Goal: Task Accomplishment & Management: Manage account settings

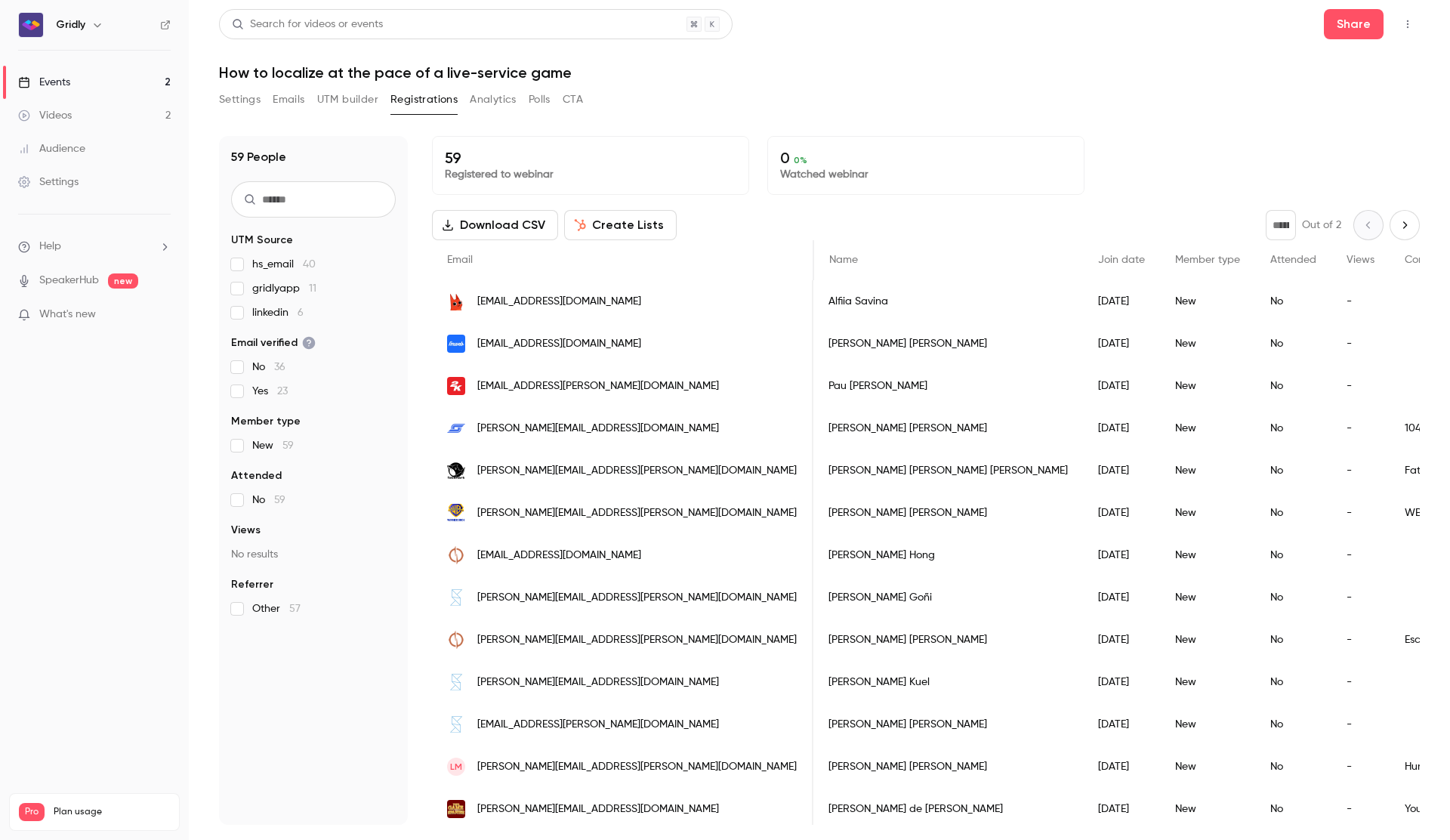
scroll to position [0, 744]
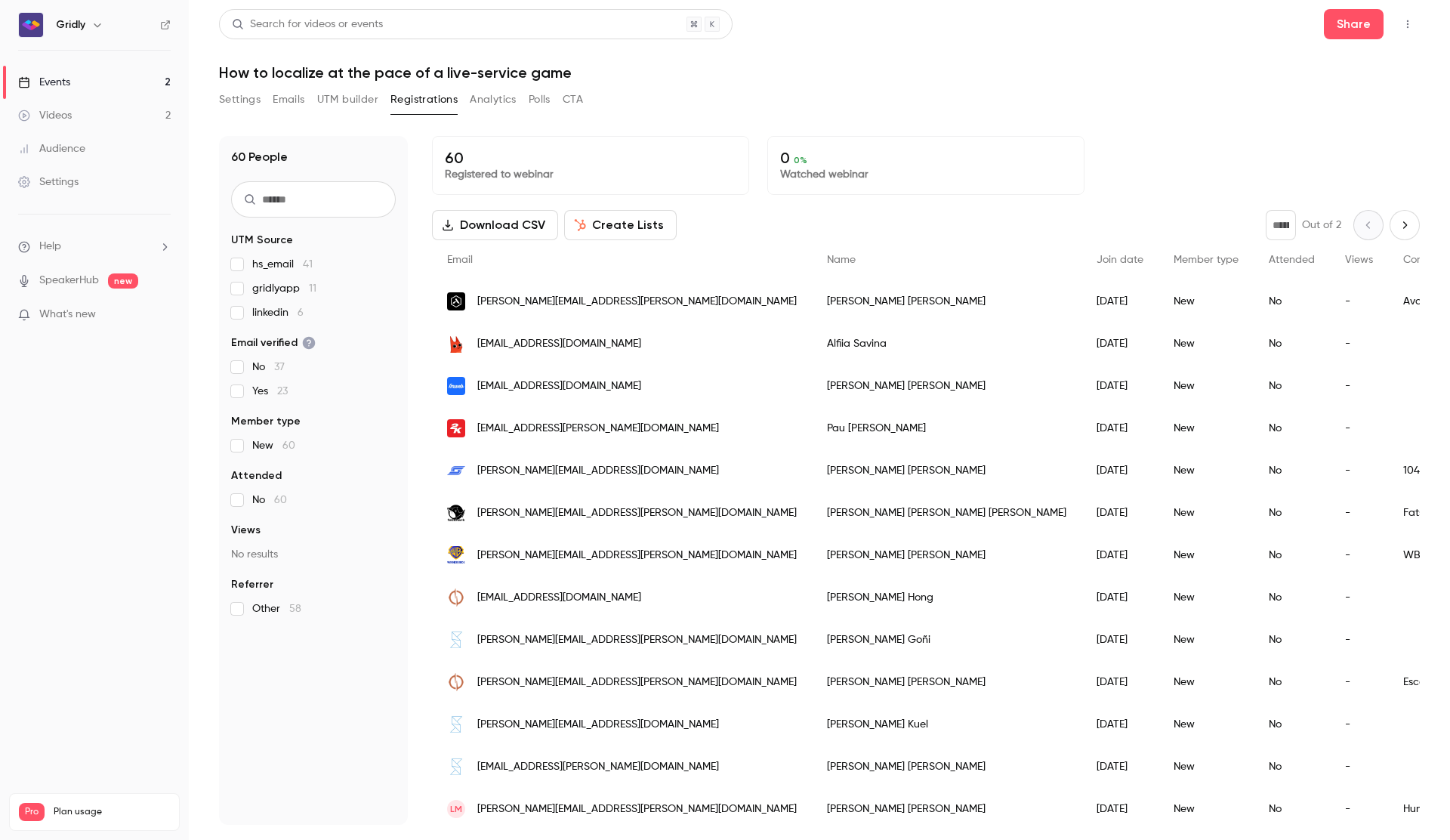
click at [1394, 224] on button "Next page" at bounding box center [1404, 225] width 30 height 30
type input "*"
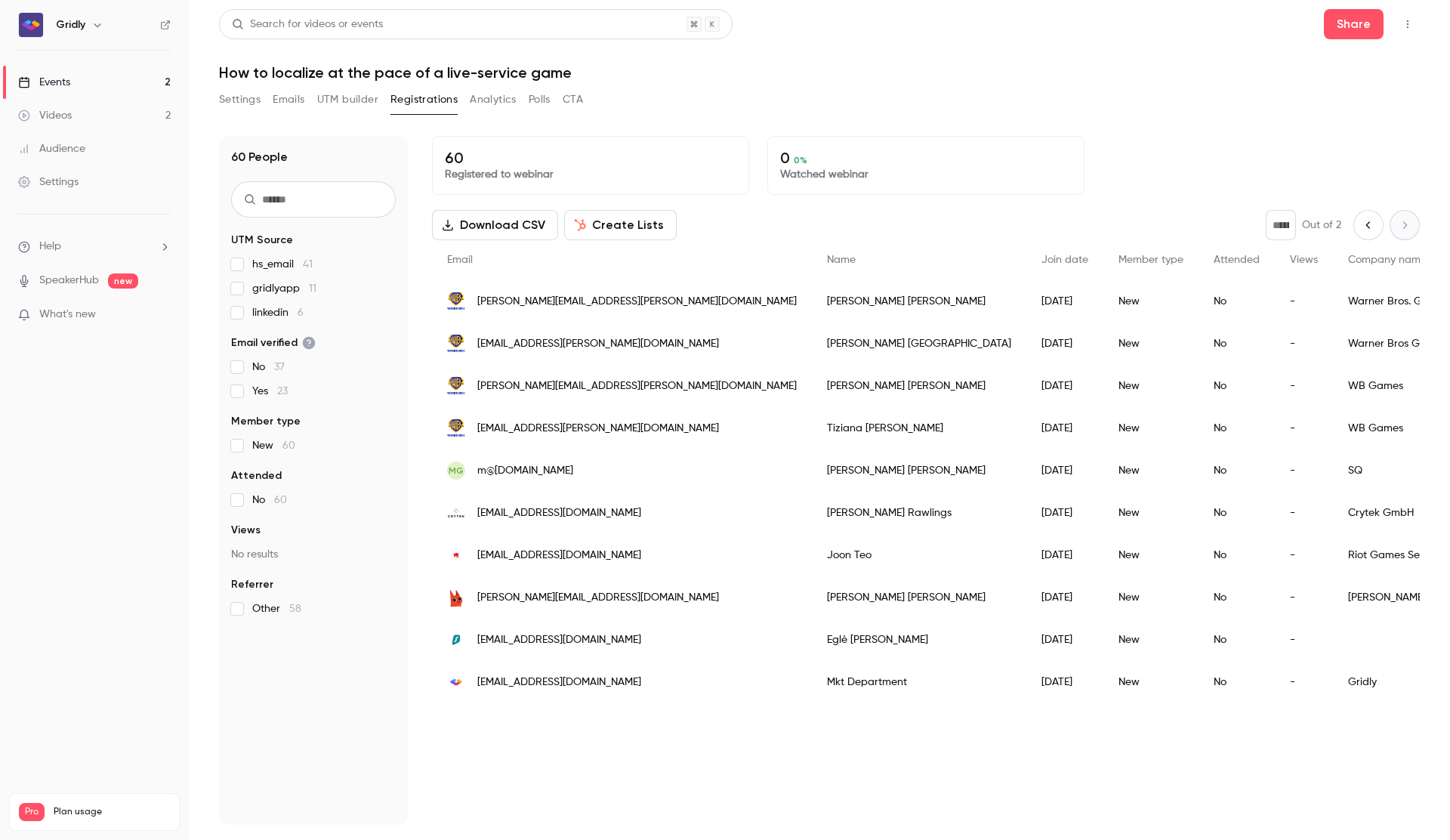
click at [506, 679] on span "mkt.test@gridly.com" at bounding box center [559, 682] width 164 height 16
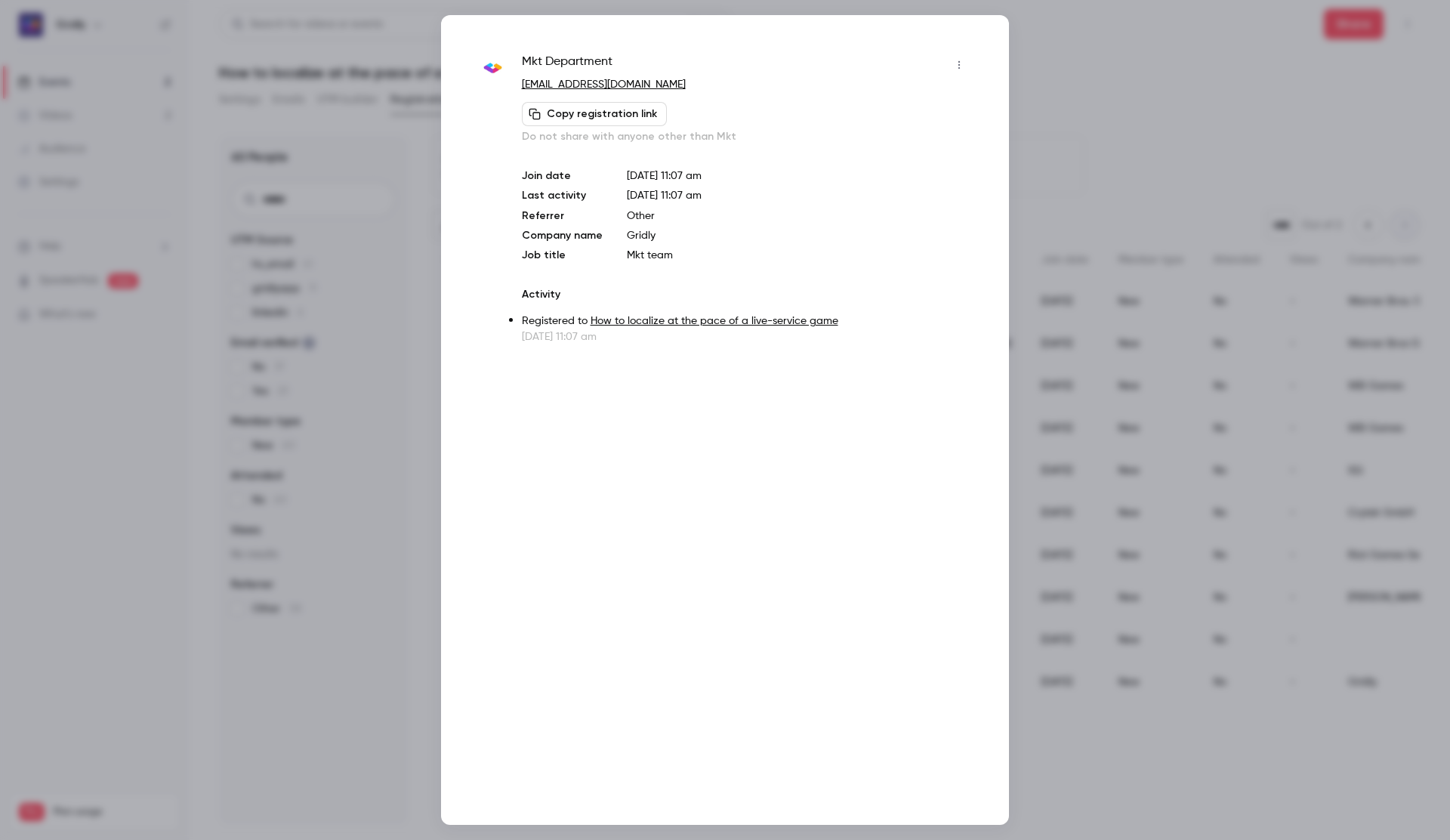
click at [954, 60] on icon "button" at bounding box center [958, 64] width 12 height 10
click at [920, 143] on div "Remove registration" at bounding box center [901, 143] width 115 height 15
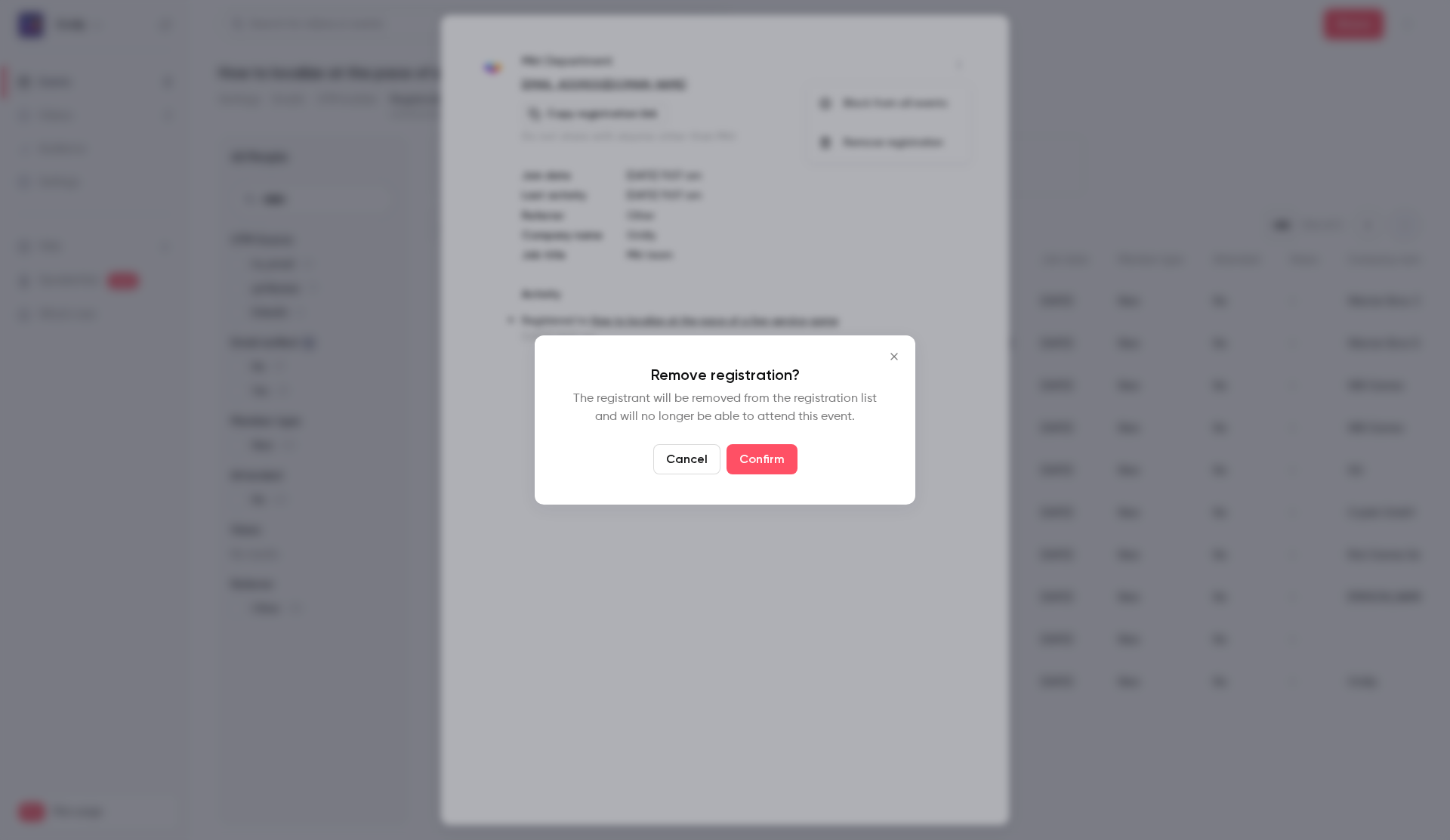
click at [749, 459] on div at bounding box center [725, 420] width 1450 height 840
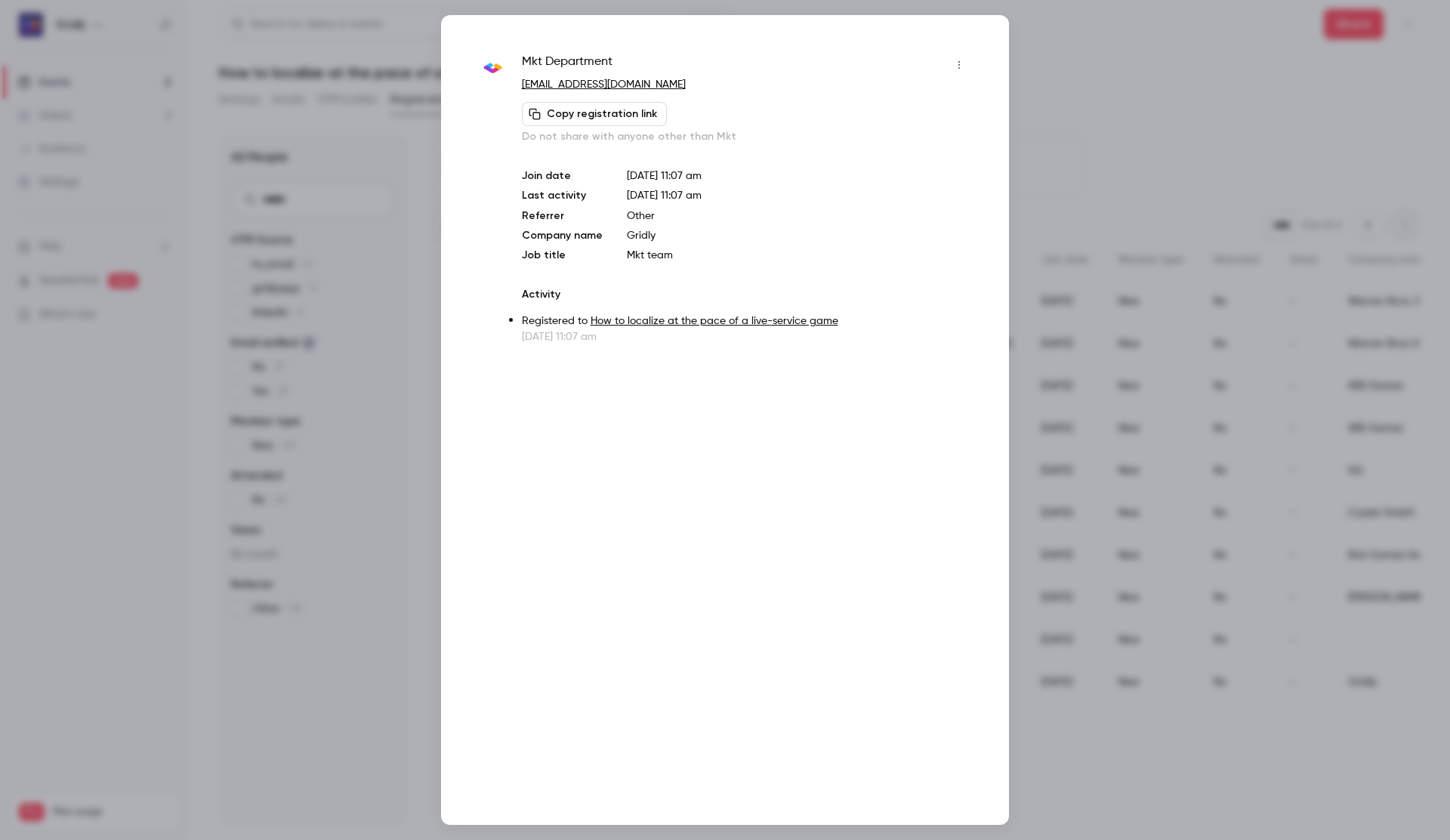
click at [1068, 83] on div at bounding box center [725, 420] width 1450 height 840
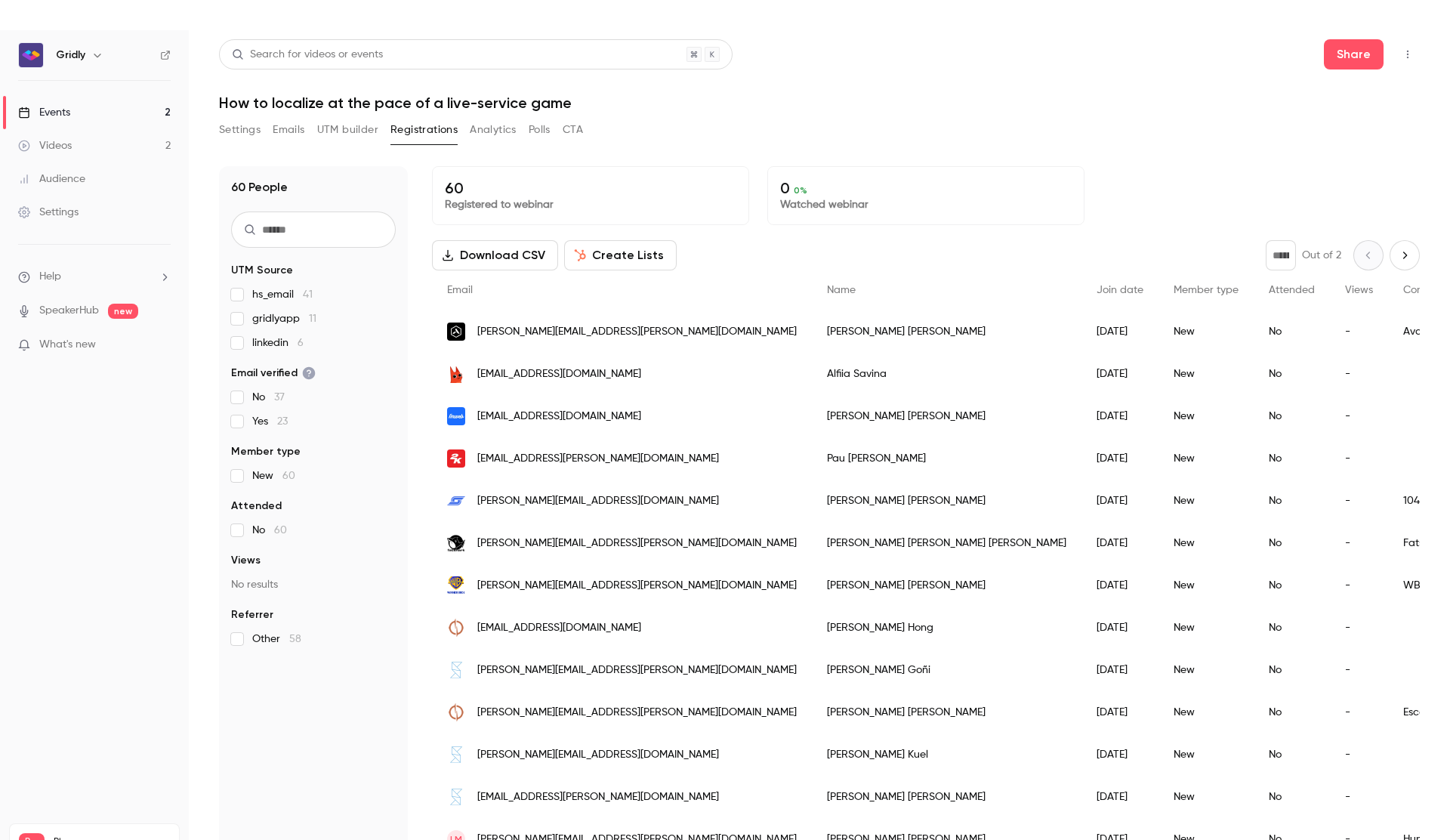
click at [1405, 252] on icon "Next page" at bounding box center [1405, 254] width 4 height 6
type input "*"
